Goal: Task Accomplishment & Management: Complete application form

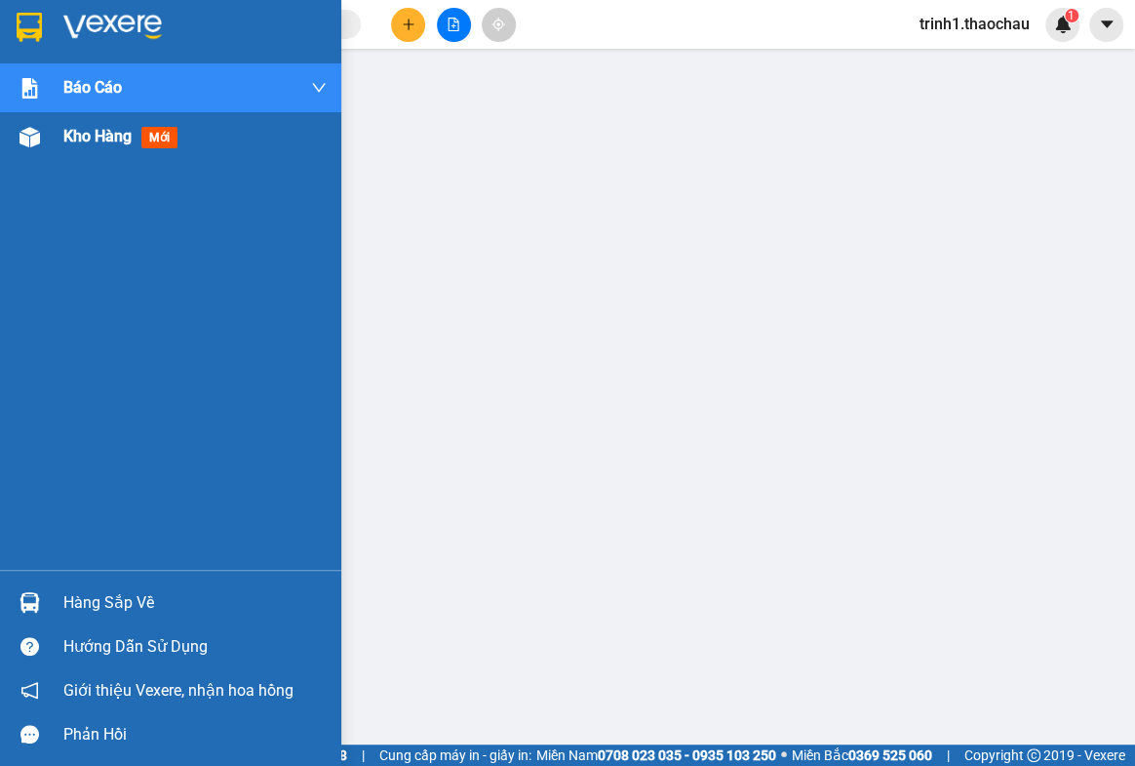
click at [86, 129] on span "Kho hàng" at bounding box center [97, 136] width 68 height 19
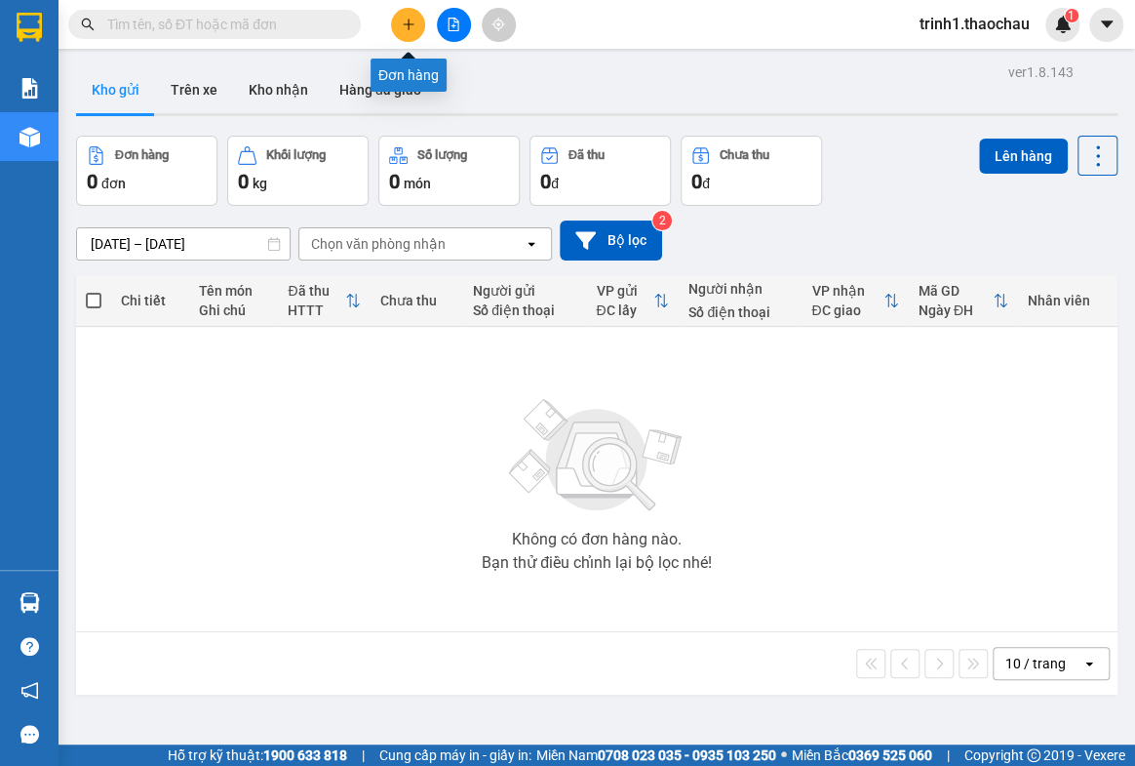
click at [403, 21] on icon "plus" at bounding box center [409, 25] width 14 height 14
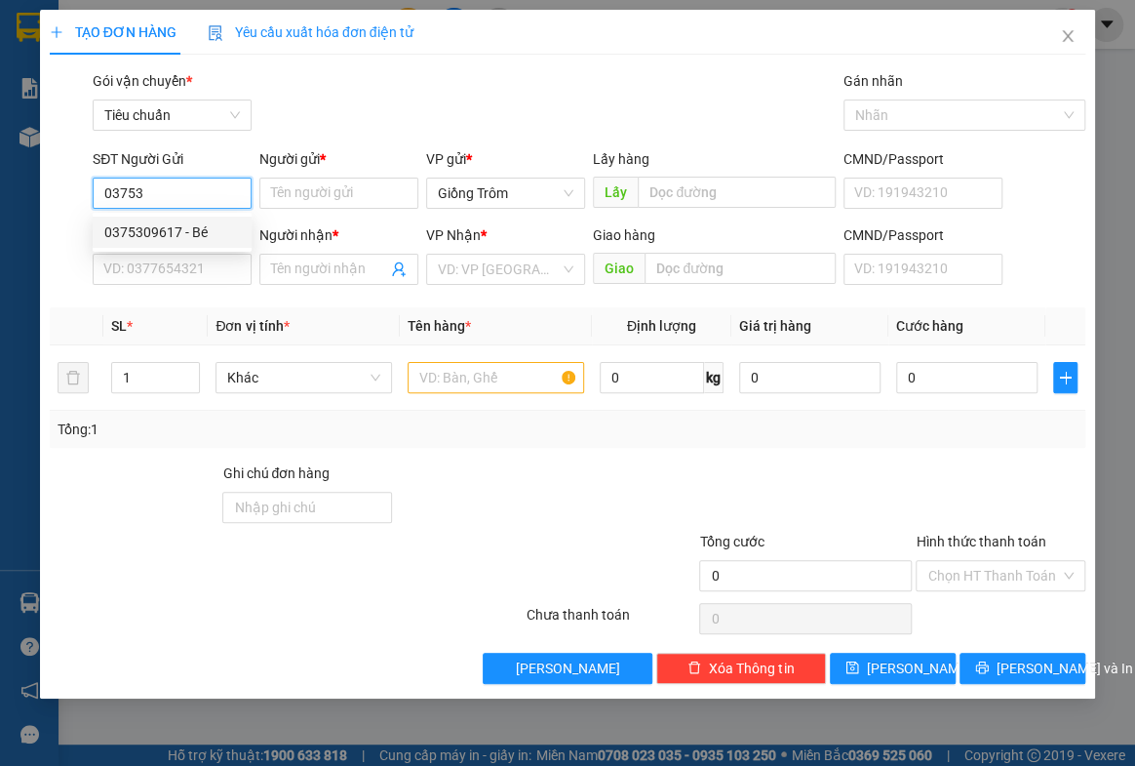
click at [192, 223] on div "0375309617 - Bé" at bounding box center [172, 231] width 136 height 21
type input "0375309617"
type input "Bé"
type input "0375309617"
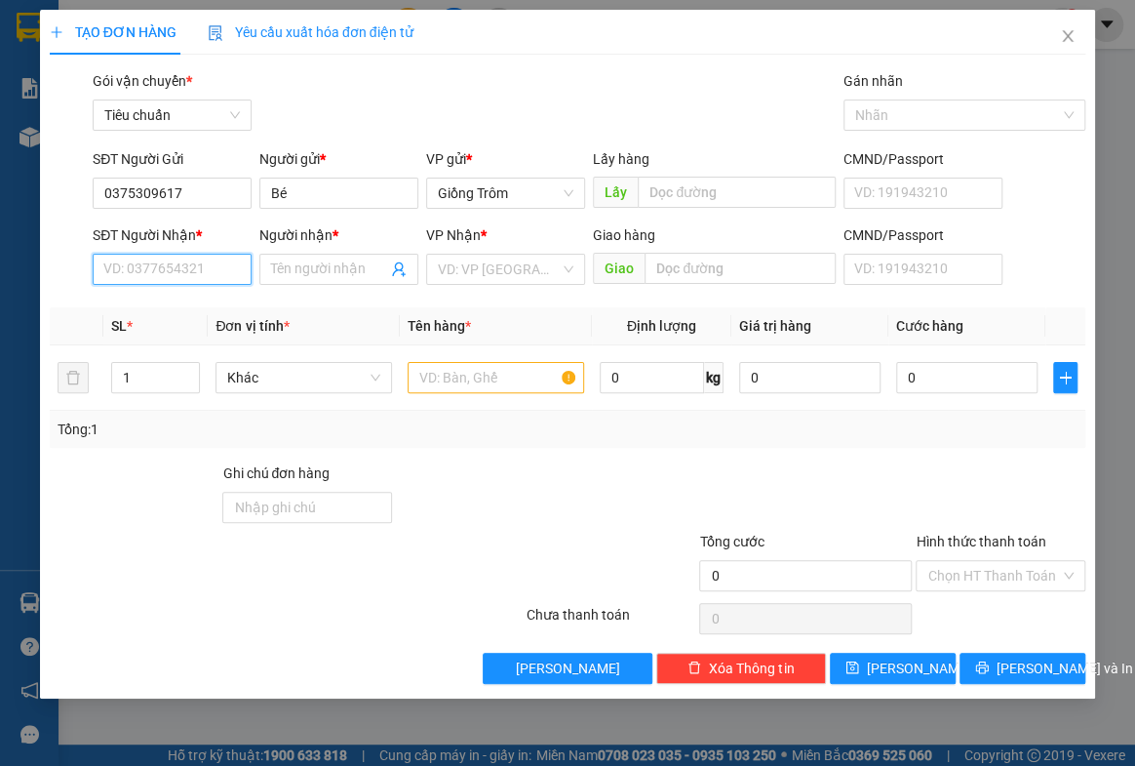
click at [187, 277] on input "SĐT Người Nhận *" at bounding box center [172, 269] width 159 height 31
click at [204, 305] on div "0394106443 - Hoàng" at bounding box center [172, 307] width 136 height 21
type input "0394106443"
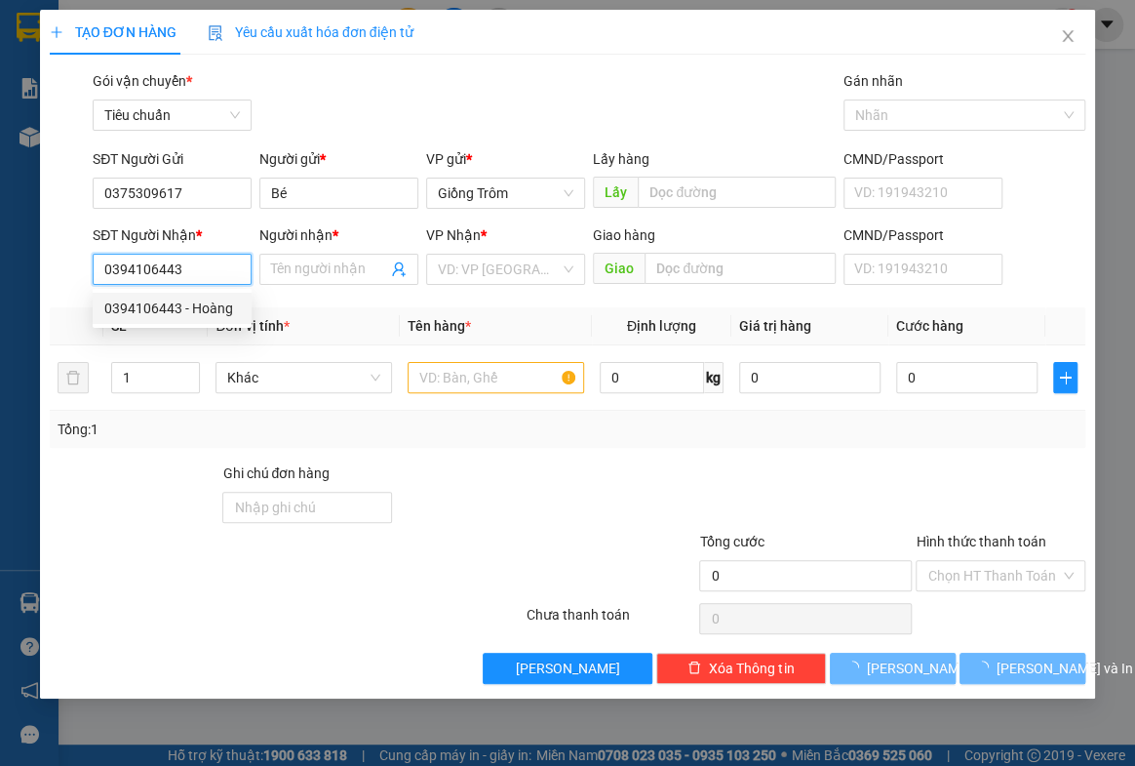
type input "Hoàng"
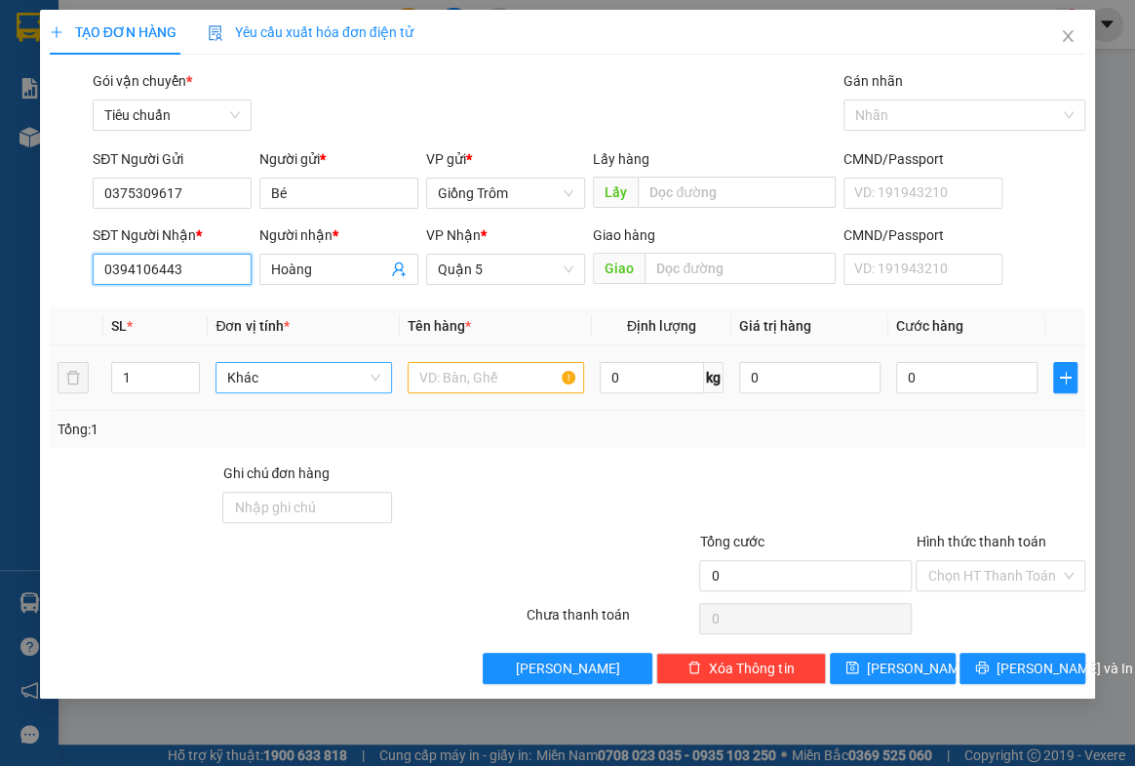
click at [269, 373] on span "Khác" at bounding box center [303, 377] width 153 height 29
type input "GIO"
click at [257, 408] on div "Giỏ" at bounding box center [303, 415] width 153 height 21
click at [439, 380] on input "text" at bounding box center [496, 377] width 177 height 31
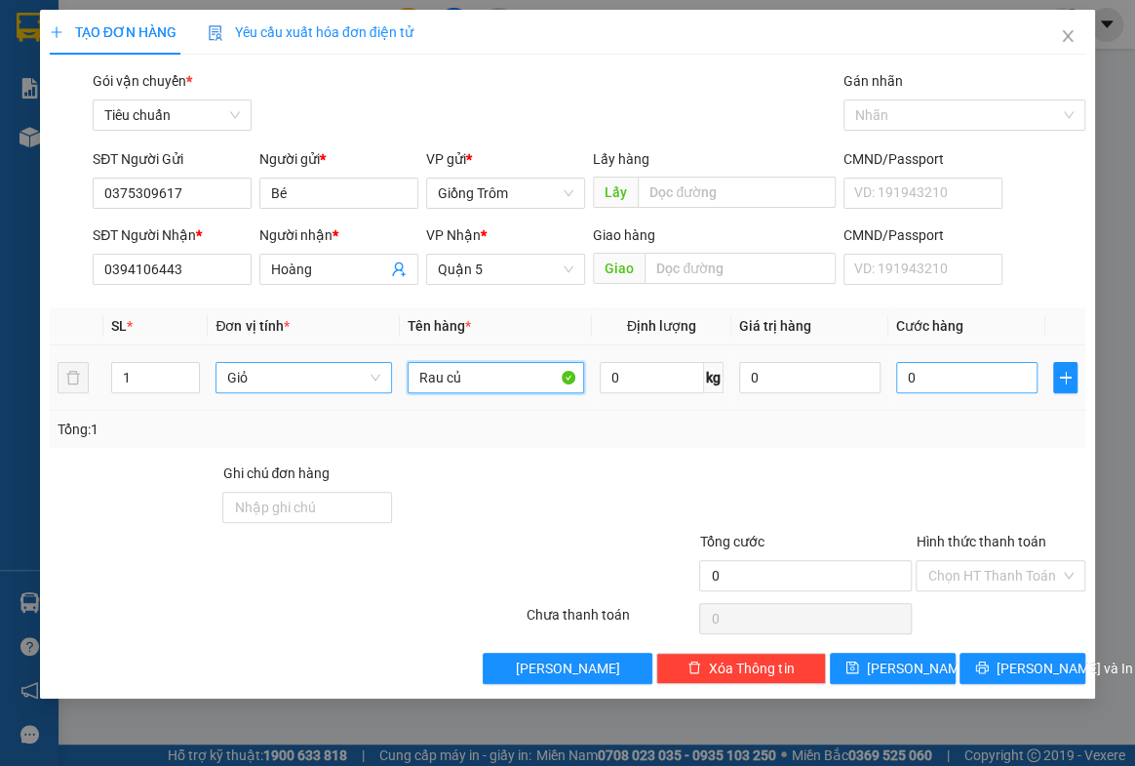
type input "Rau củ"
click at [922, 382] on input "0" at bounding box center [966, 377] width 141 height 31
type input "5"
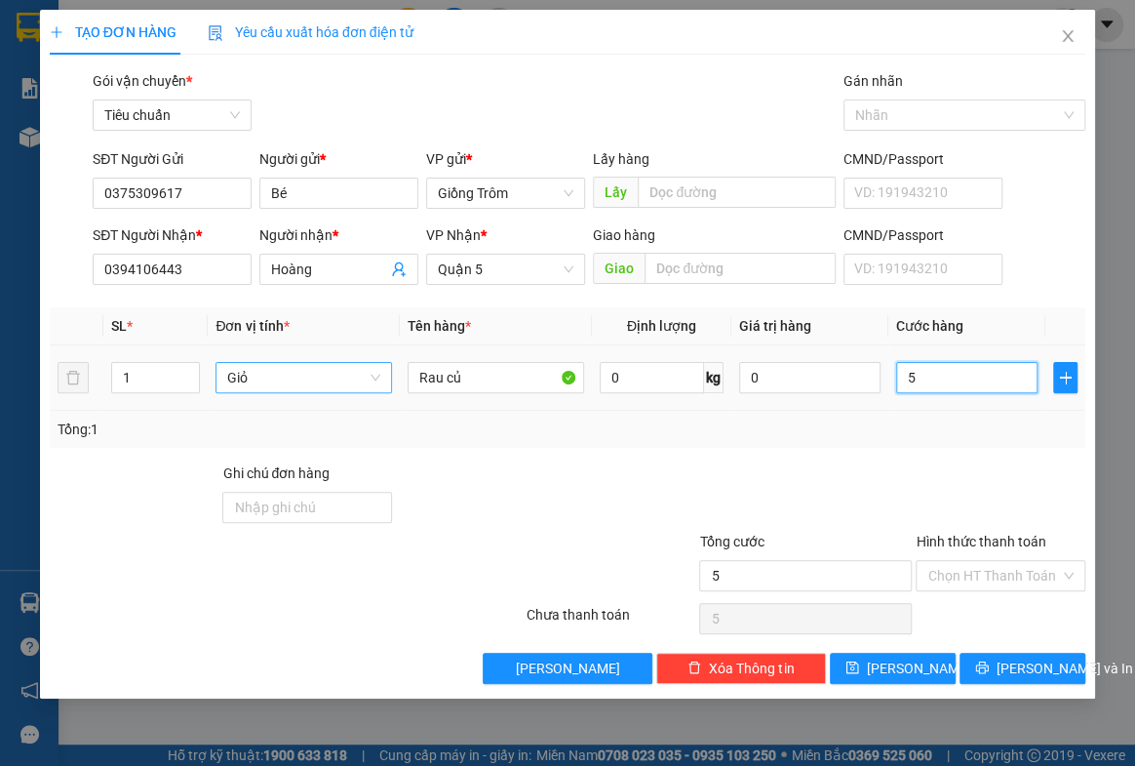
type input "50"
type input "50.000"
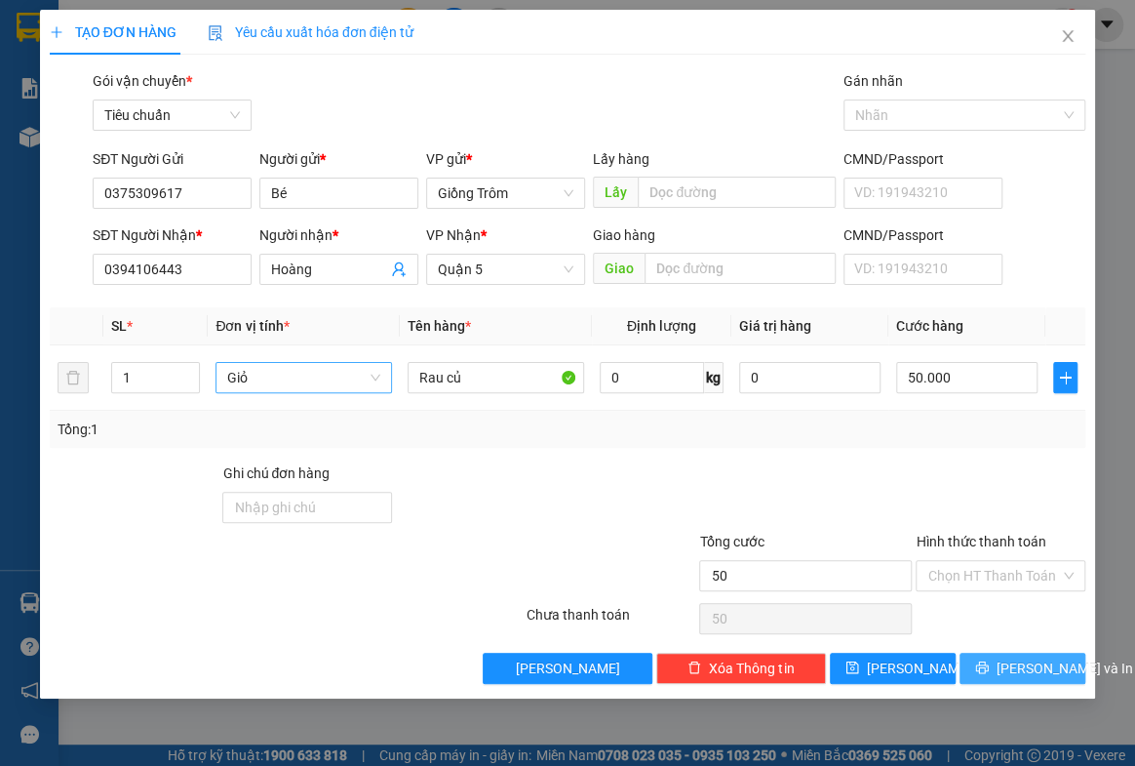
type input "50.000"
click at [1037, 657] on span "[PERSON_NAME] và In" at bounding box center [1065, 667] width 137 height 21
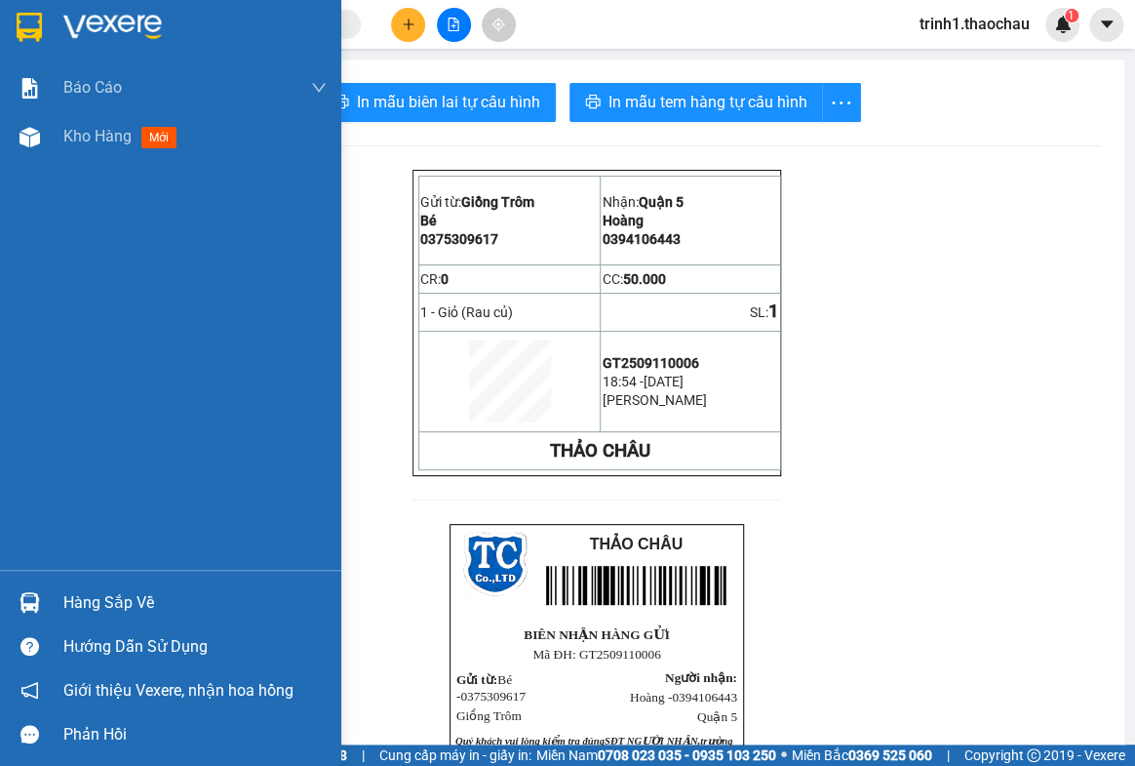
click at [116, 602] on div "Hàng sắp về" at bounding box center [194, 602] width 263 height 29
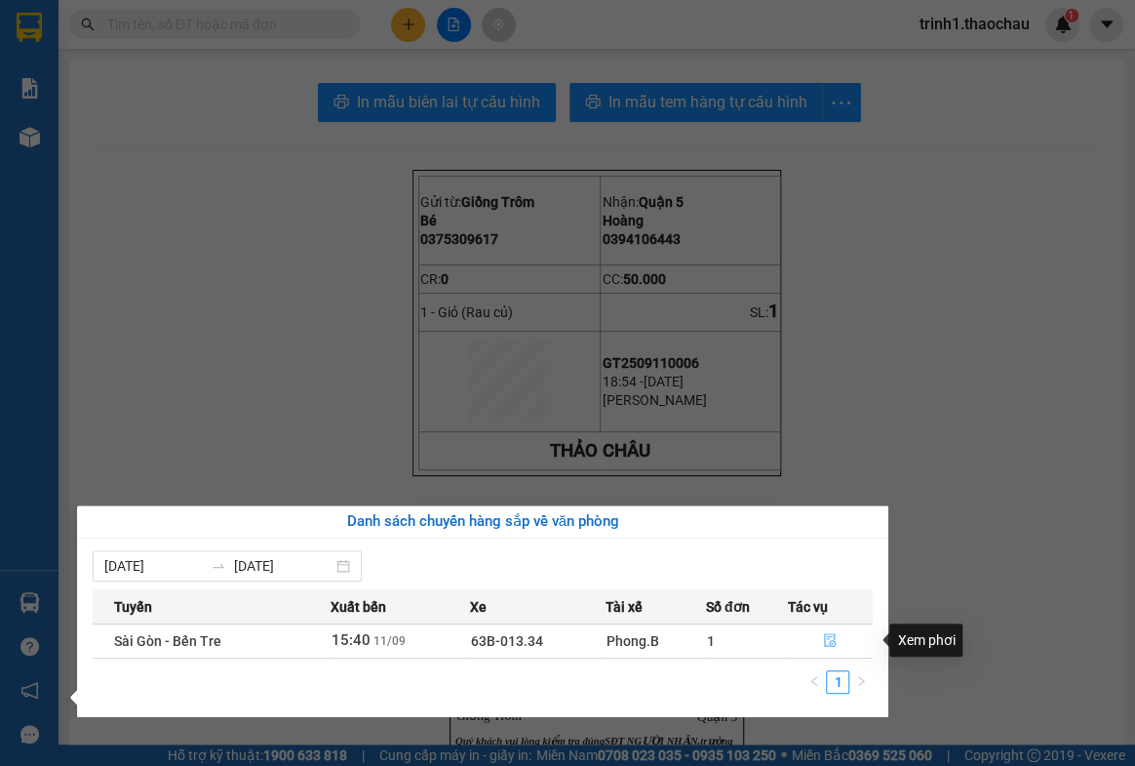
click at [835, 637] on icon "file-done" at bounding box center [830, 640] width 14 height 14
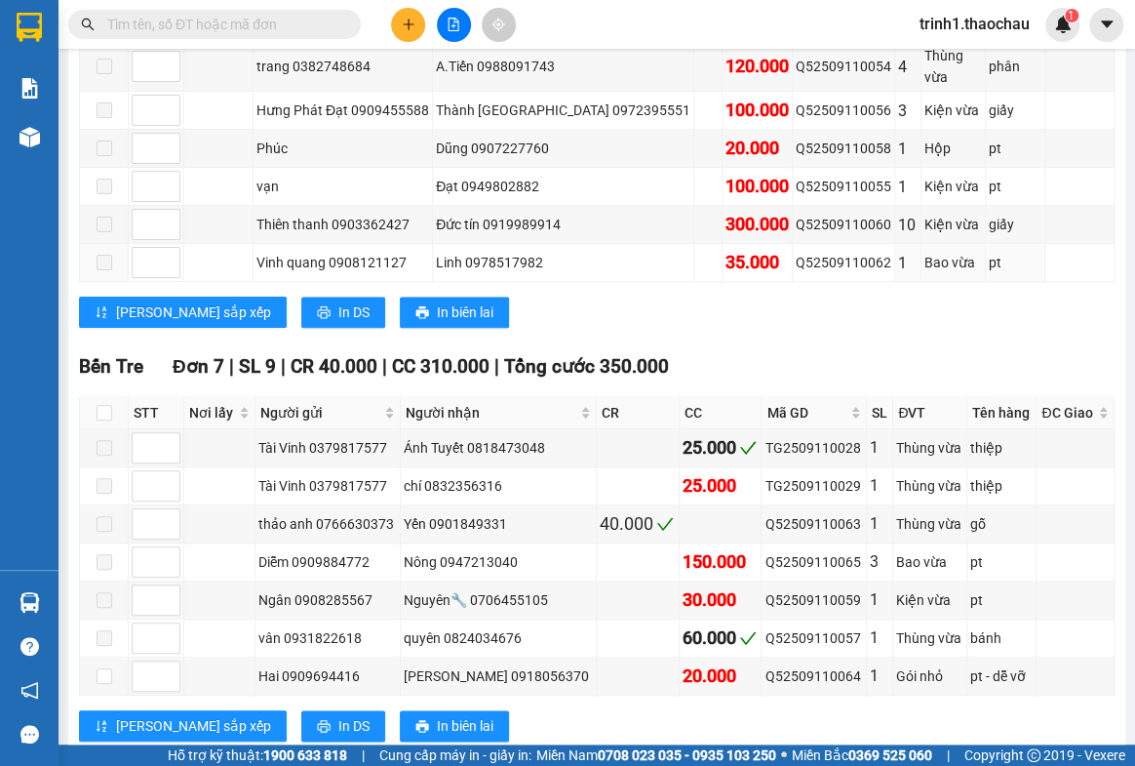
scroll to position [819, 0]
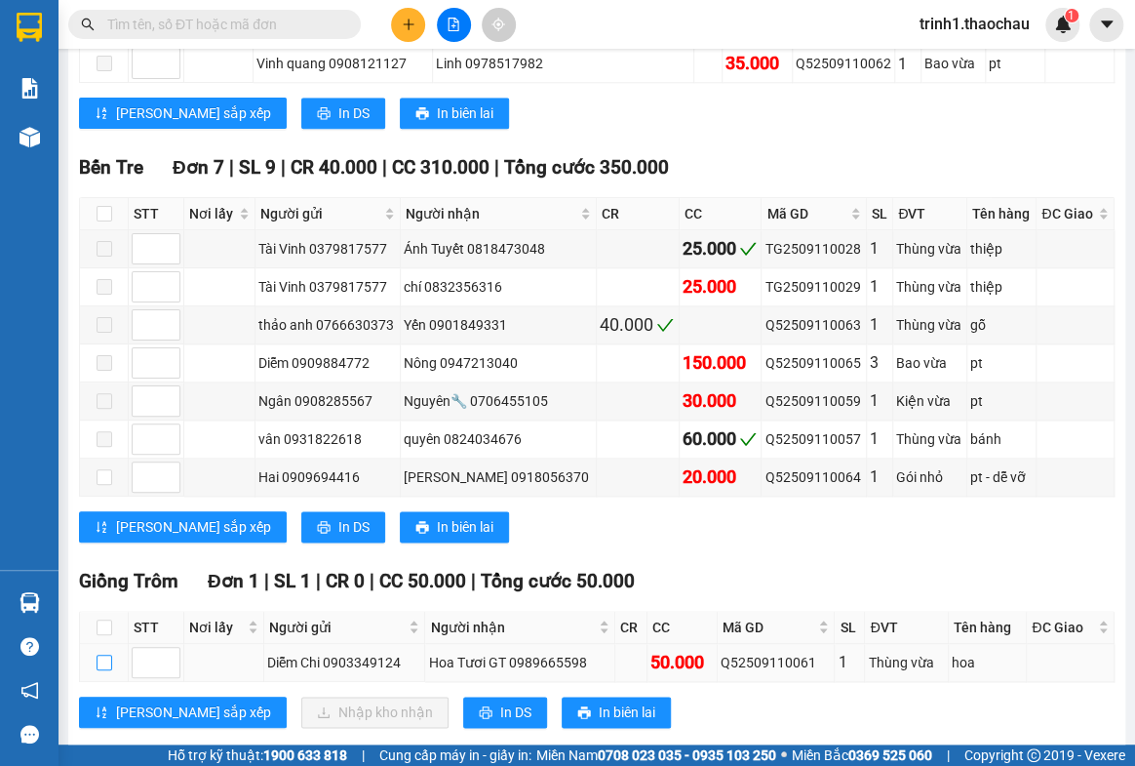
click at [106, 654] on input "checkbox" at bounding box center [105, 662] width 16 height 16
checkbox input "true"
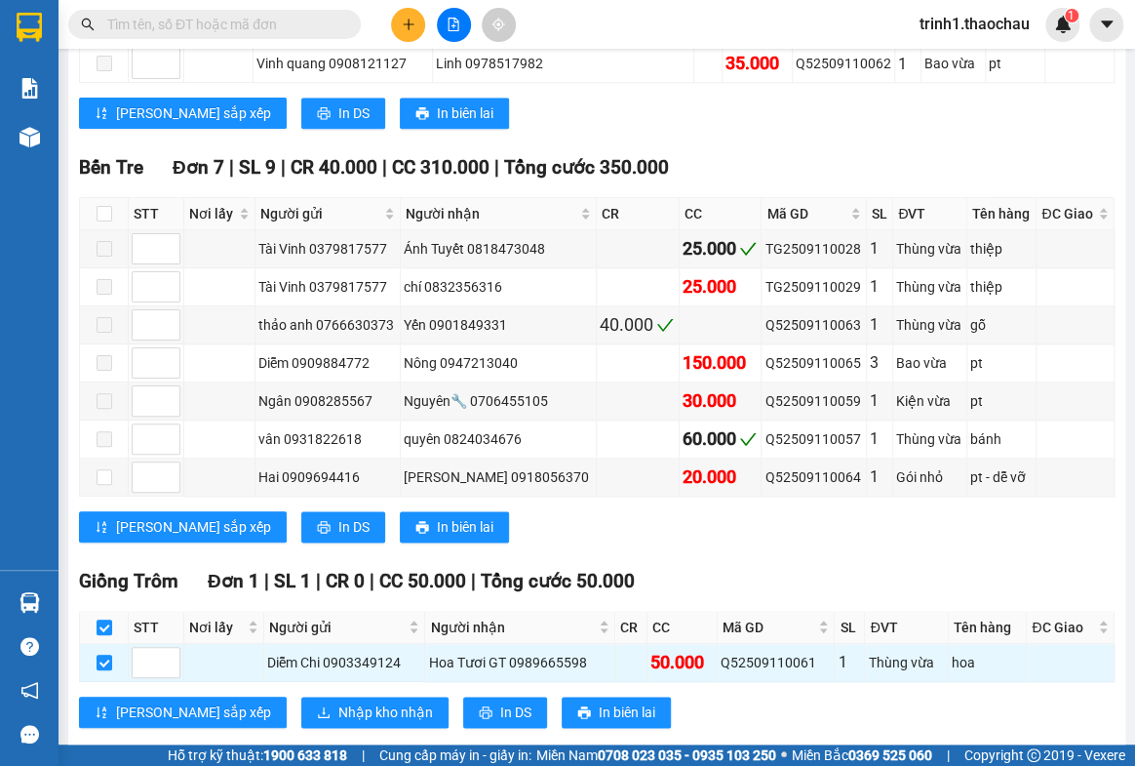
click at [283, 653] on div "Giồng Trôm Đơn 1 | SL 1 | CR 0 | CC 50.000 | Tổng cước 50.000 STT Nơi lấy Người…" at bounding box center [597, 655] width 1036 height 176
click at [338, 701] on span "Nhập kho nhận" at bounding box center [385, 711] width 95 height 21
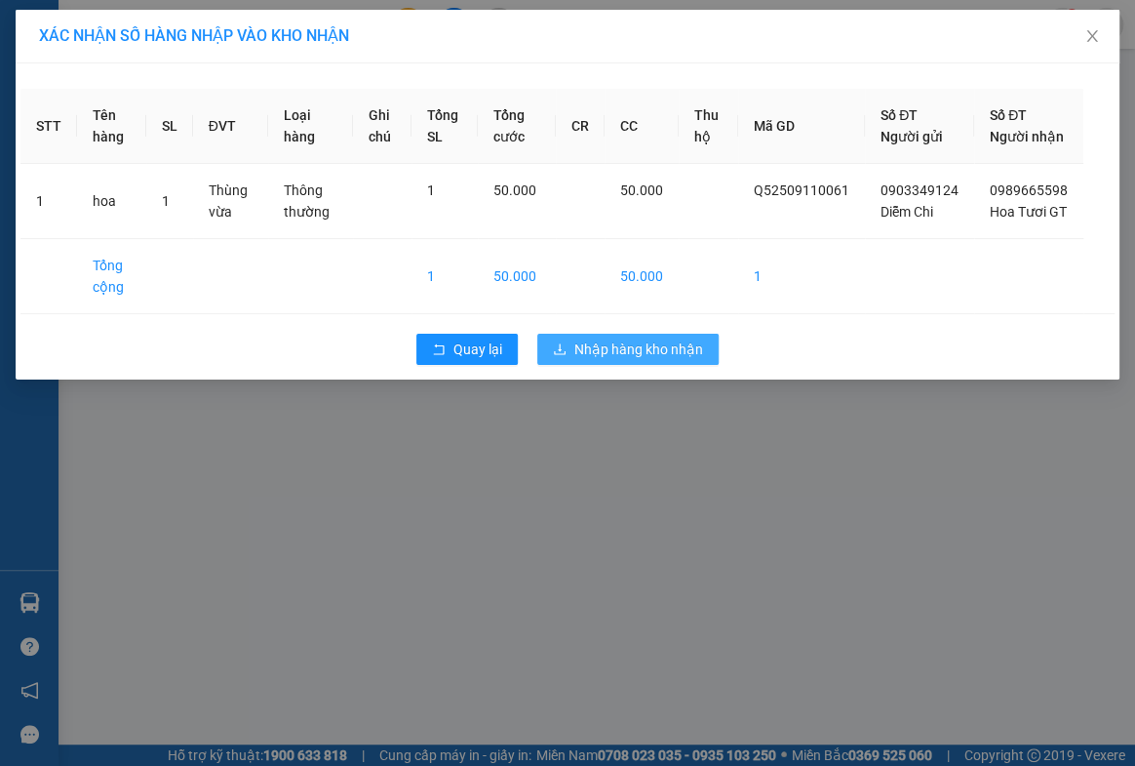
click at [601, 360] on span "Nhập hàng kho nhận" at bounding box center [638, 348] width 129 height 21
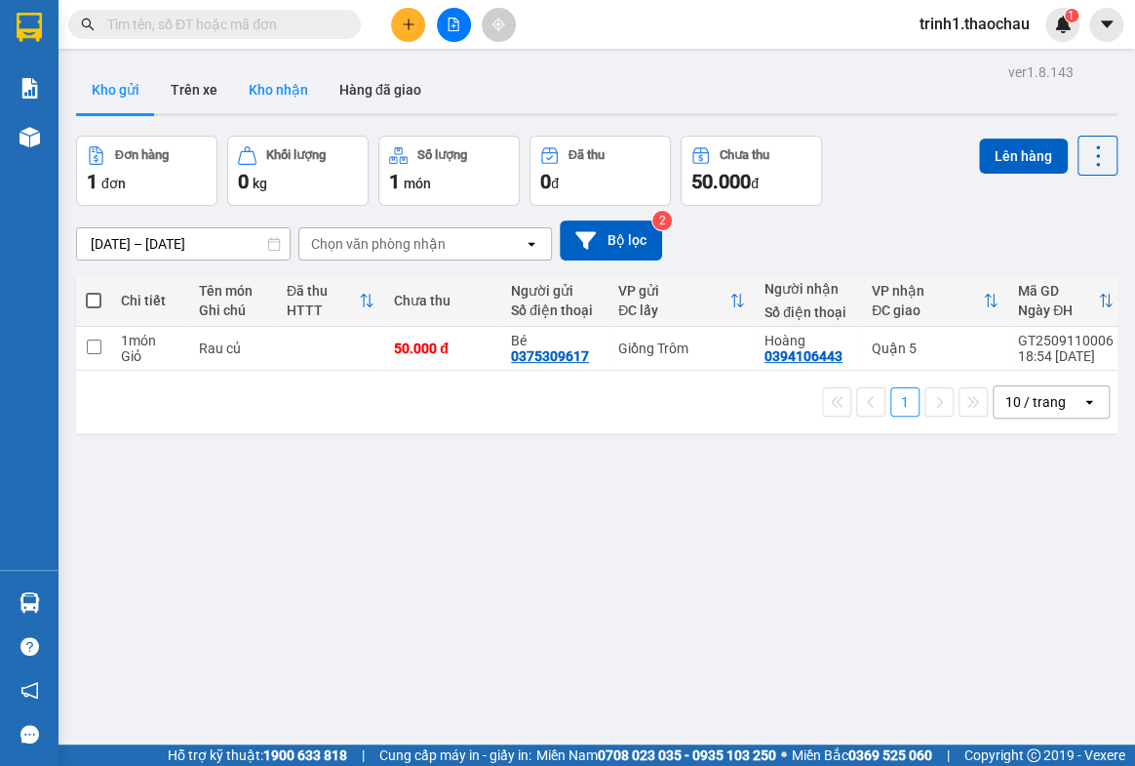
click at [260, 84] on button "Kho nhận" at bounding box center [278, 89] width 91 height 47
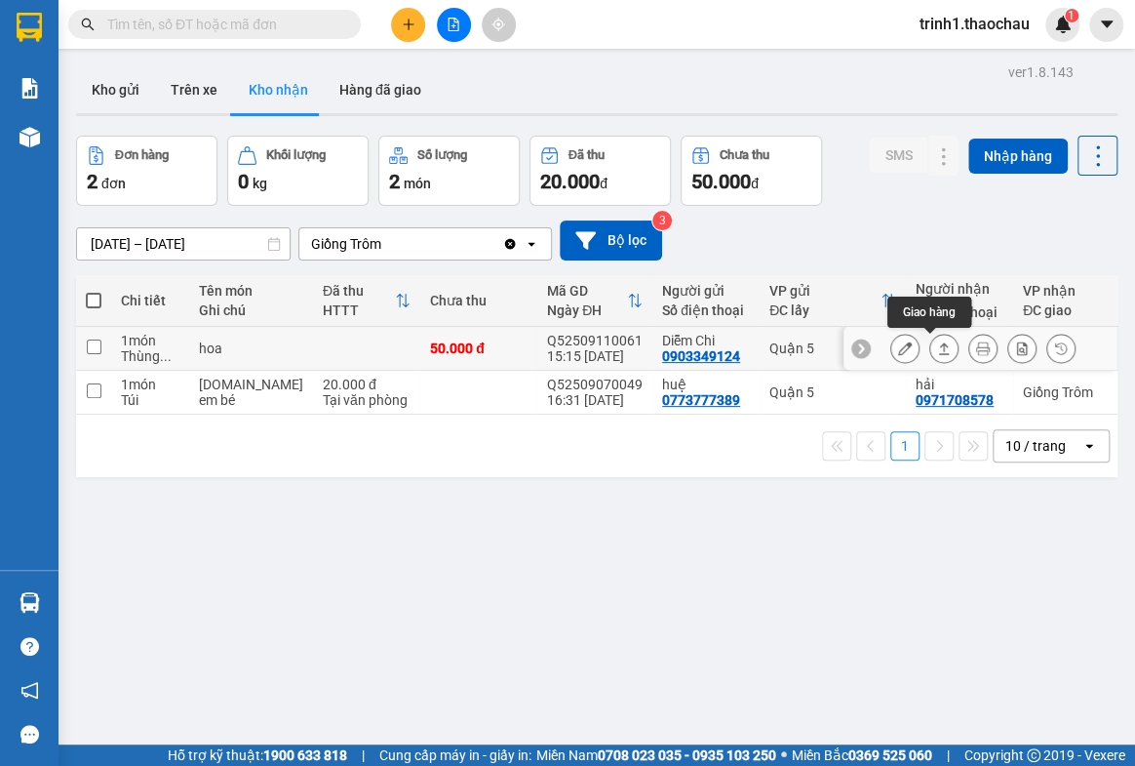
click at [939, 348] on icon at bounding box center [944, 348] width 11 height 12
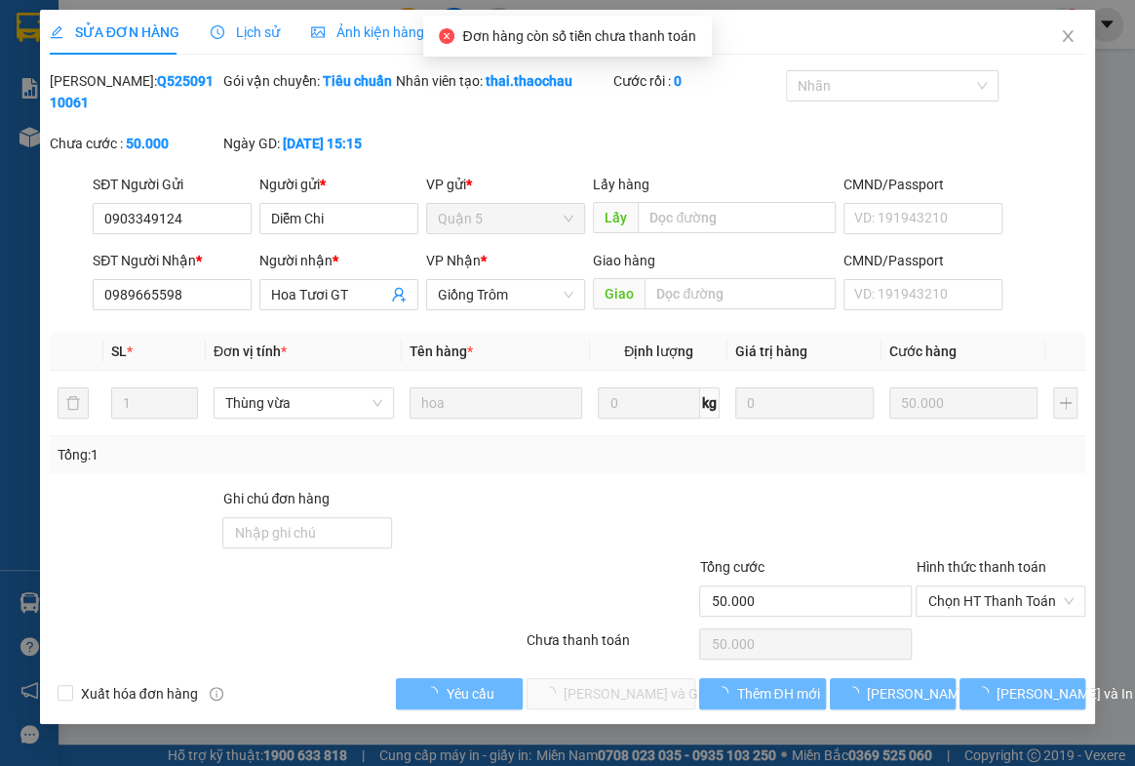
type input "0903349124"
type input "Diễm Chi"
type input "0989665598"
type input "Hoa Tươi GT"
type input "50.000"
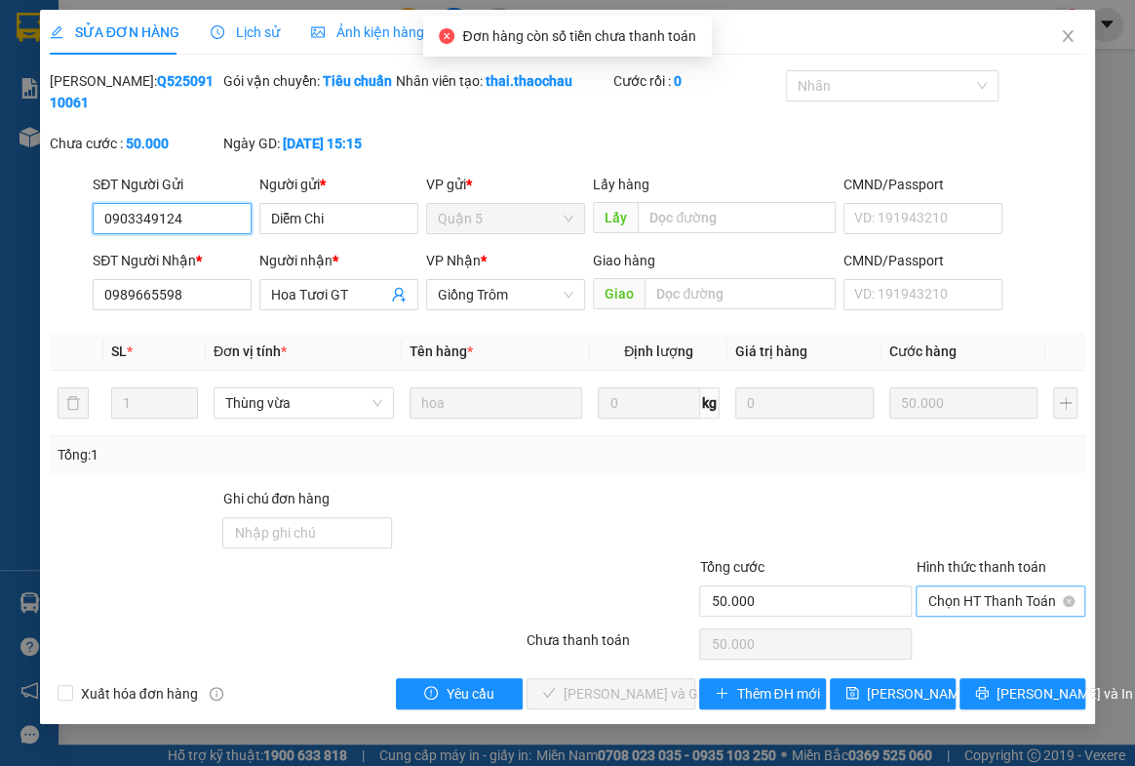
click at [965, 605] on span "Chọn HT Thanh Toán" at bounding box center [1001, 600] width 146 height 29
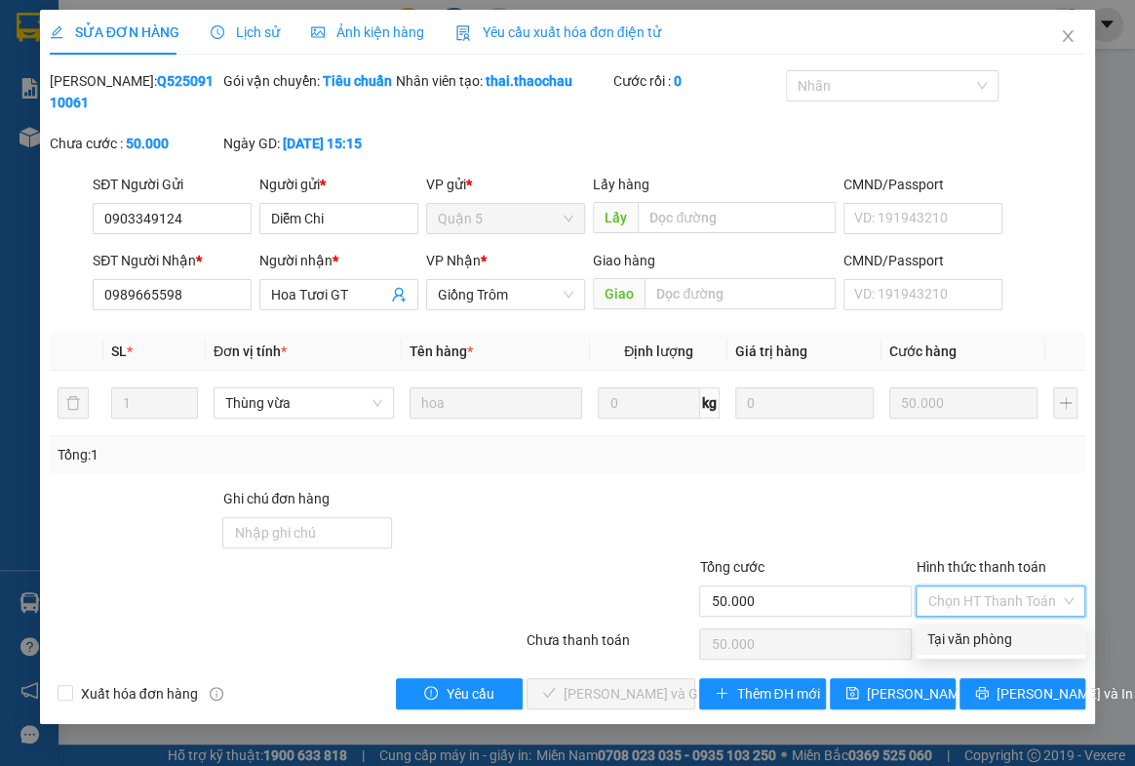
click at [967, 631] on div "Tại văn phòng" at bounding box center [1001, 638] width 146 height 21
type input "0"
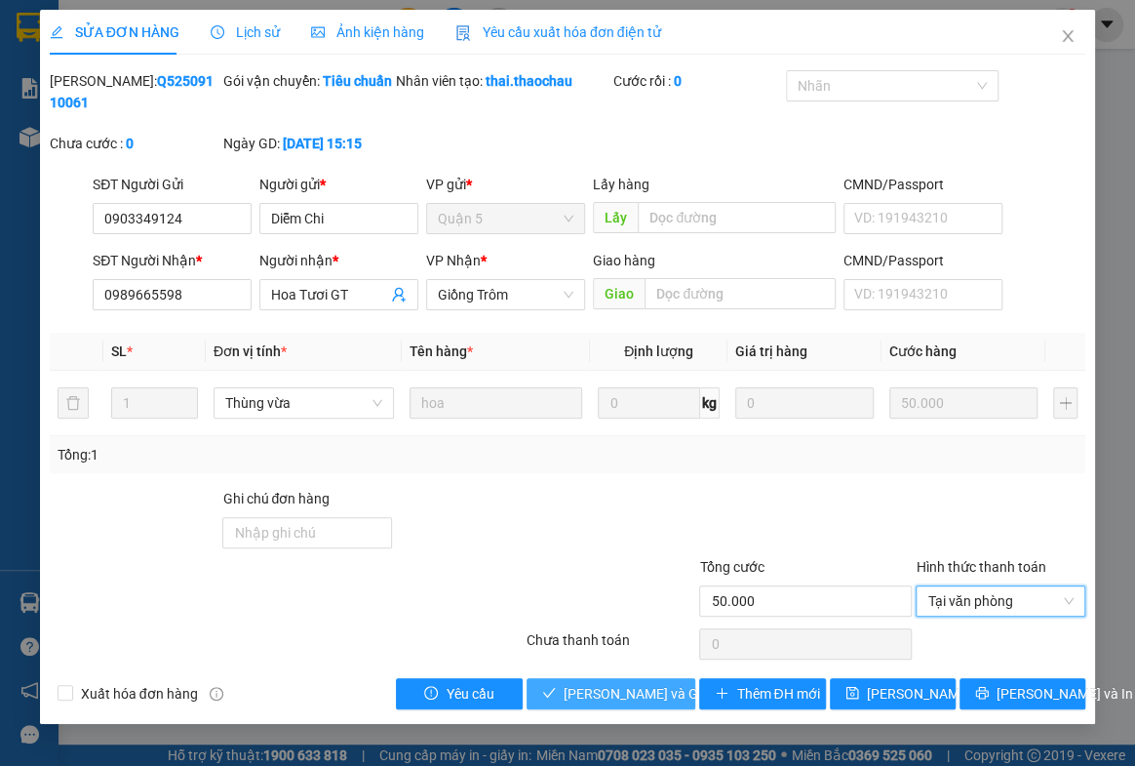
click at [580, 685] on span "[PERSON_NAME] và Giao hàng" at bounding box center [657, 693] width 187 height 21
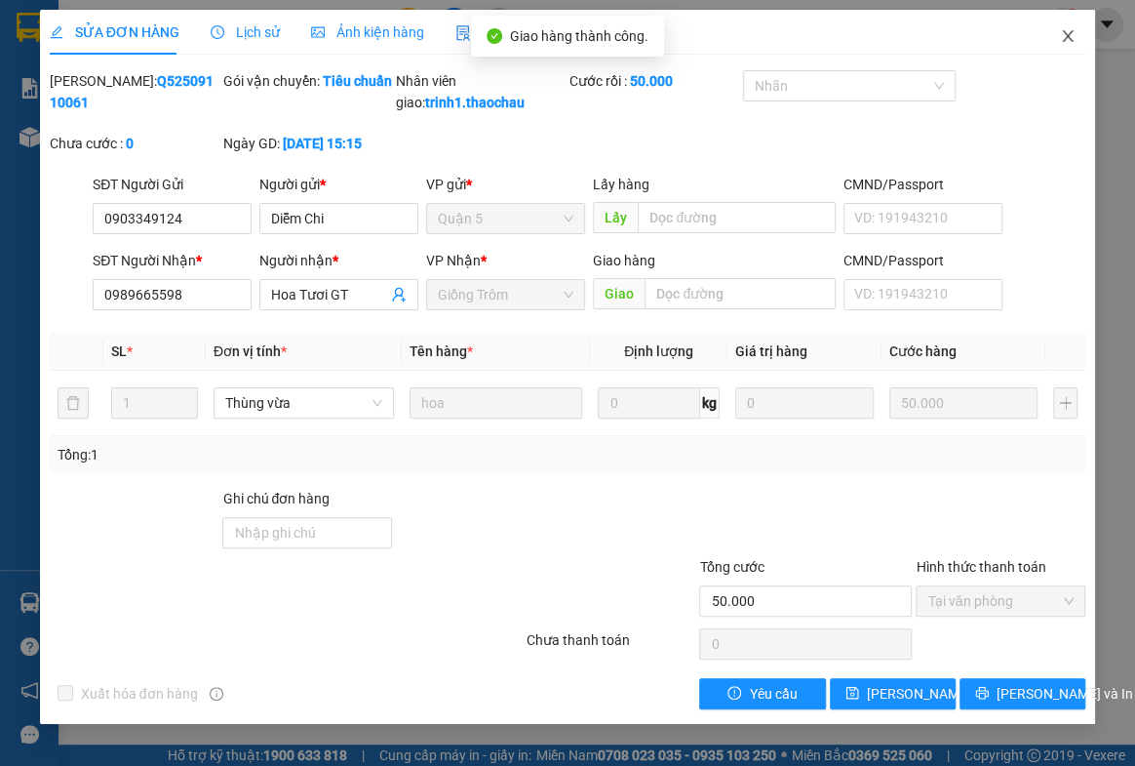
click at [1060, 37] on icon "close" at bounding box center [1068, 36] width 16 height 16
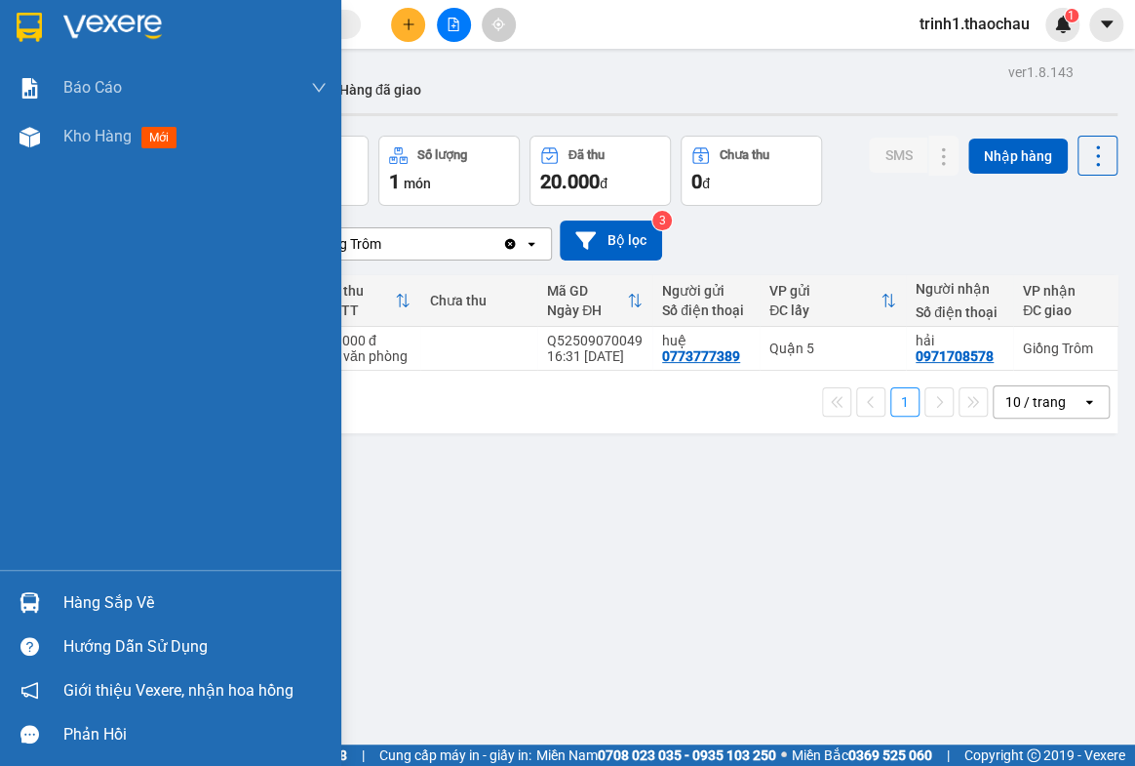
click at [127, 595] on div "Hàng sắp về" at bounding box center [194, 602] width 263 height 29
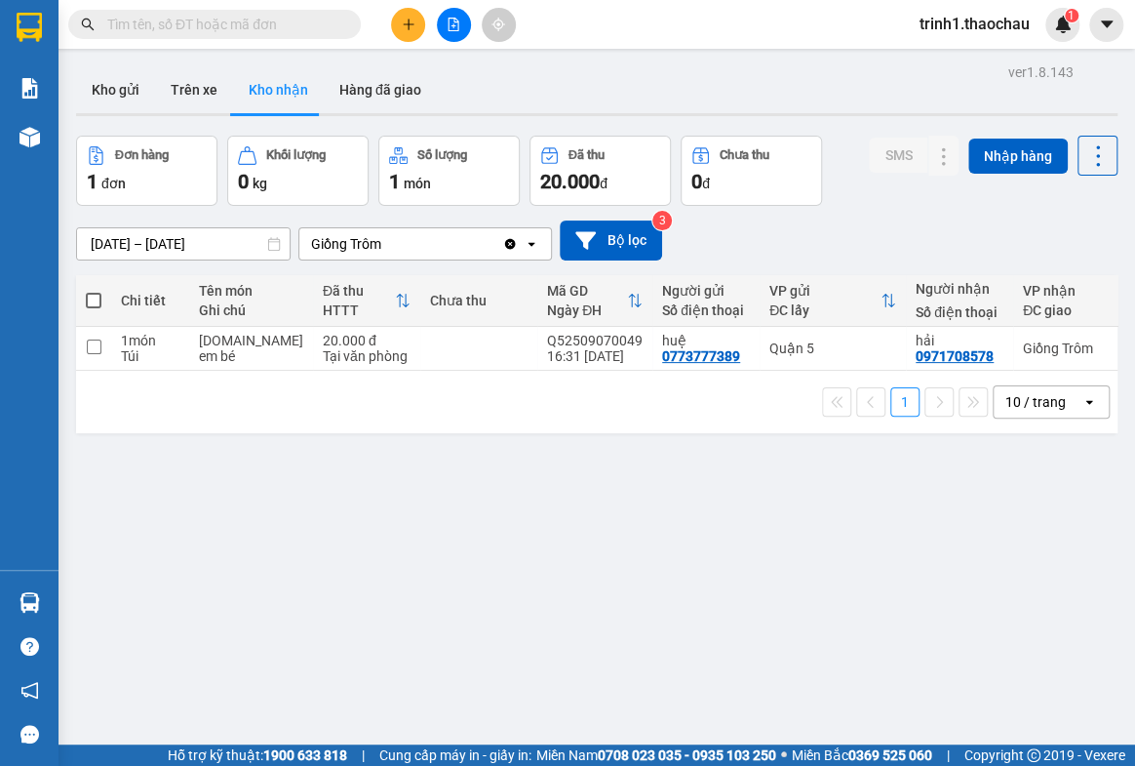
click at [1024, 627] on section "Kết quả tìm kiếm ( 0 ) Bộ lọc No Data trinh1.thaochau 1 Báo cáo Báo cáo dòng ti…" at bounding box center [567, 383] width 1135 height 766
